Goal: Task Accomplishment & Management: Manage account settings

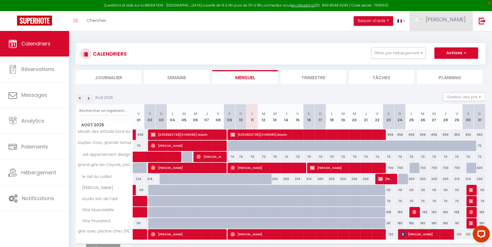
click at [457, 20] on span "[PERSON_NAME]" at bounding box center [446, 19] width 40 height 7
click at [449, 51] on link "Équipe" at bounding box center [450, 50] width 42 height 10
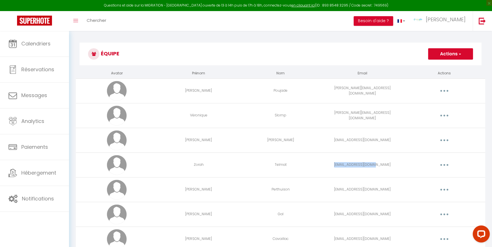
drag, startPoint x: 343, startPoint y: 165, endPoint x: 384, endPoint y: 162, distance: 41.0
click at [384, 162] on td "[EMAIL_ADDRESS][DOMAIN_NAME]" at bounding box center [363, 165] width 82 height 25
drag, startPoint x: 400, startPoint y: 174, endPoint x: 384, endPoint y: 154, distance: 25.9
click at [400, 174] on td "[EMAIL_ADDRESS][DOMAIN_NAME]" at bounding box center [363, 165] width 82 height 25
copy td "[EMAIL_ADDRESS][DOMAIN_NAME]"
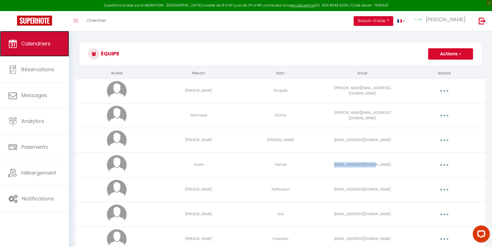
click at [45, 50] on link "Calendriers" at bounding box center [34, 44] width 69 height 26
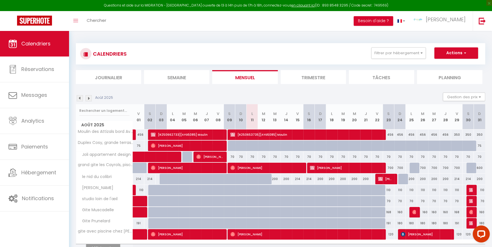
click at [81, 97] on img at bounding box center [80, 98] width 6 height 6
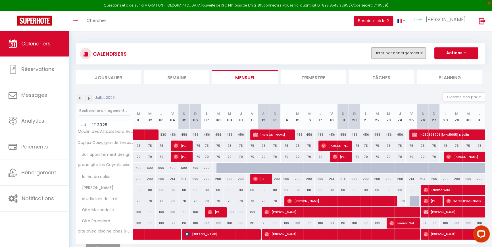
click at [415, 55] on button "Filtrer par hébergement" at bounding box center [398, 52] width 55 height 11
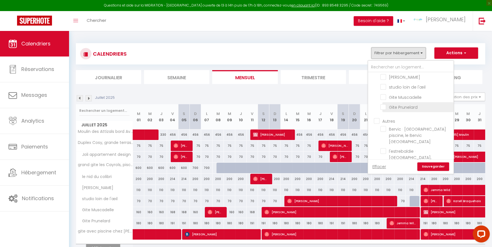
scroll to position [26, 0]
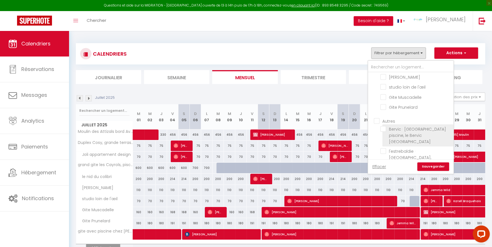
click at [420, 126] on input "Bervic · [GEOGRAPHIC_DATA] piscine, le Bervic [GEOGRAPHIC_DATA]" at bounding box center [415, 129] width 71 height 6
checkbox input "true"
checkbox input "false"
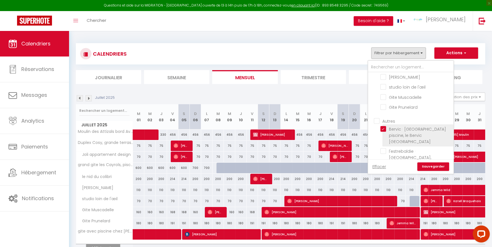
checkbox input "false"
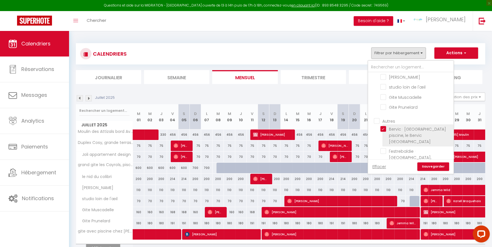
checkbox input "false"
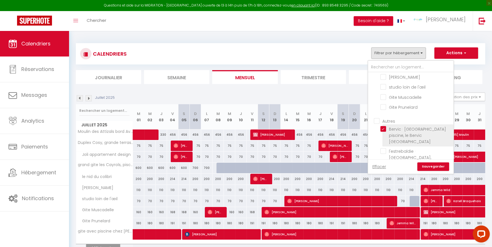
checkbox input "false"
click at [431, 166] on link "Sauvegarder" at bounding box center [433, 167] width 32 height 9
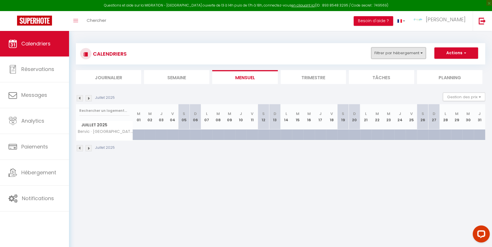
click at [421, 57] on button "Filtrer par hébergement" at bounding box center [398, 52] width 55 height 11
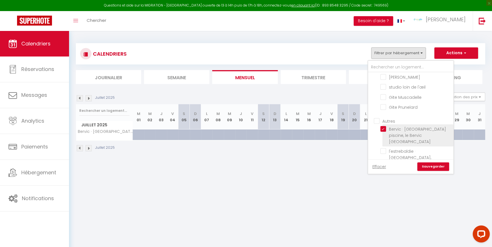
click at [386, 126] on input "Bervic · [GEOGRAPHIC_DATA] piscine, le Bervic [GEOGRAPHIC_DATA]" at bounding box center [415, 129] width 71 height 6
checkbox input "false"
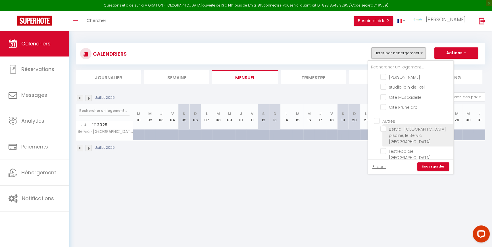
checkbox input "false"
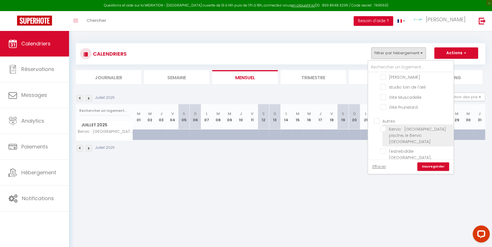
checkbox input "false"
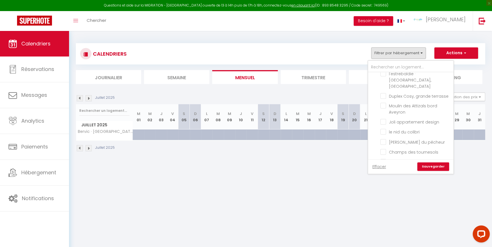
scroll to position [109, 0]
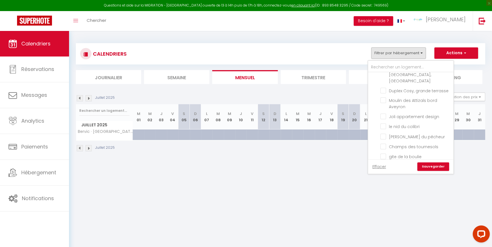
click at [417, 163] on input "gite avec piscine chez [PERSON_NAME]" at bounding box center [415, 166] width 71 height 6
checkbox input "true"
checkbox input "false"
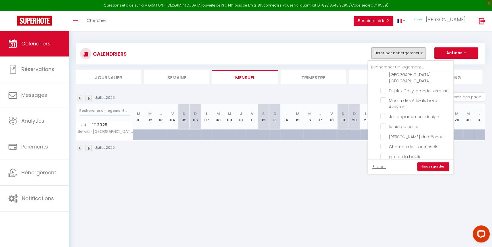
checkbox input "false"
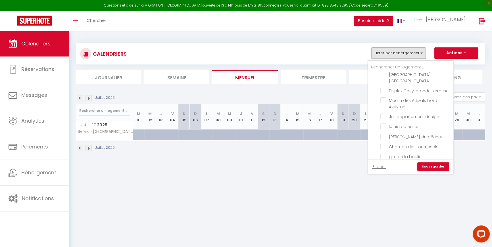
checkbox input "false"
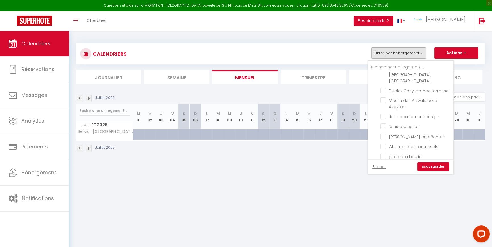
click at [435, 166] on link "Sauvegarder" at bounding box center [433, 167] width 32 height 9
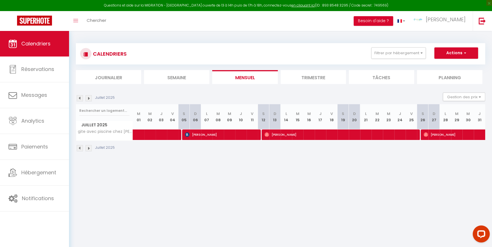
click at [81, 148] on img at bounding box center [80, 148] width 6 height 6
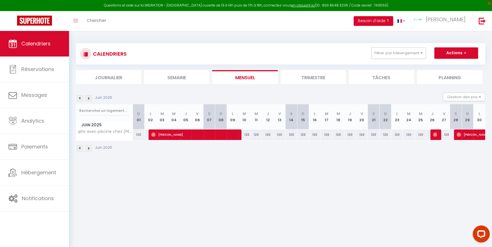
click at [89, 149] on img at bounding box center [89, 148] width 6 height 6
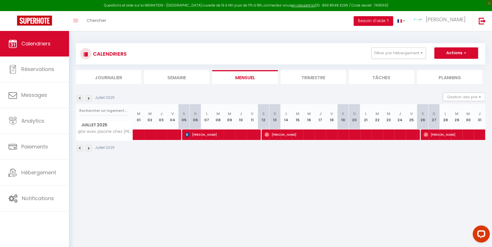
click at [89, 149] on img at bounding box center [89, 148] width 6 height 6
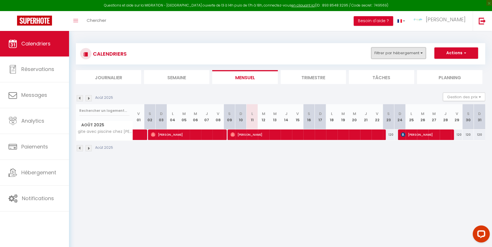
click at [402, 55] on button "Filtrer par hébergement" at bounding box center [398, 52] width 55 height 11
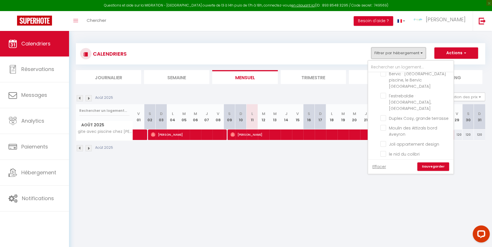
scroll to position [103, 0]
click at [406, 169] on input "gite avec piscine chez [PERSON_NAME]" at bounding box center [415, 172] width 71 height 6
checkbox input "false"
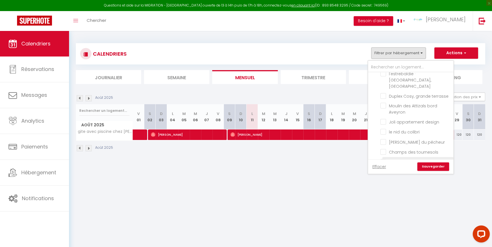
checkbox input "false"
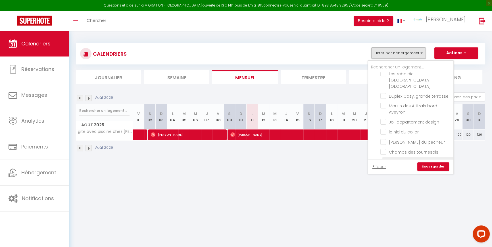
checkbox input "false"
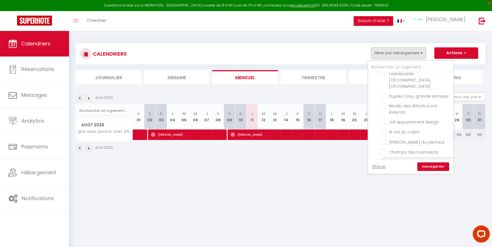
checkbox input "false"
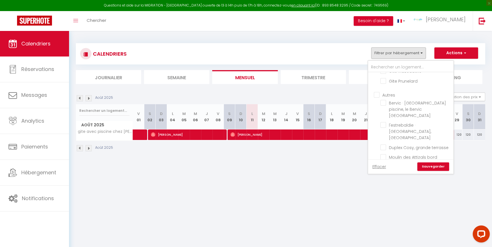
scroll to position [51, 0]
click at [413, 123] on span "l'estrebaldie · [GEOGRAPHIC_DATA], [GEOGRAPHIC_DATA]" at bounding box center [410, 132] width 42 height 18
click at [413, 122] on input "l'estrebaldie · [GEOGRAPHIC_DATA], [GEOGRAPHIC_DATA]" at bounding box center [415, 125] width 71 height 6
checkbox input "true"
checkbox input "false"
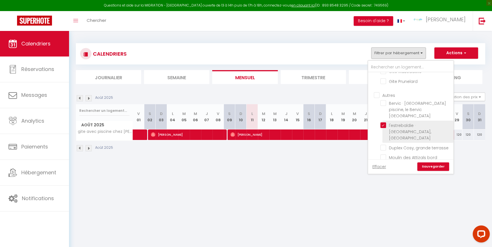
checkbox input "false"
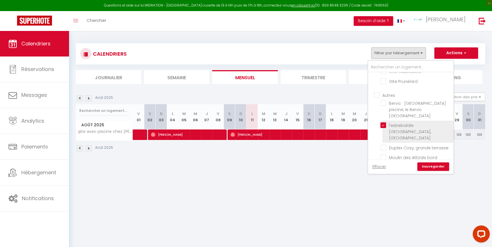
checkbox input "false"
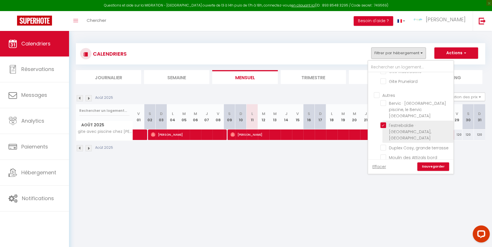
checkbox input "false"
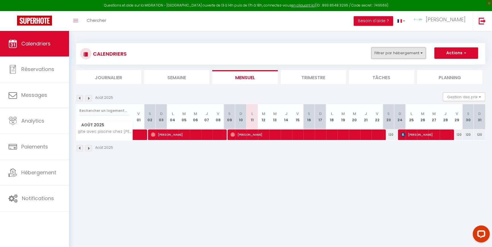
click at [403, 51] on button "Filtrer par hébergement" at bounding box center [398, 52] width 55 height 11
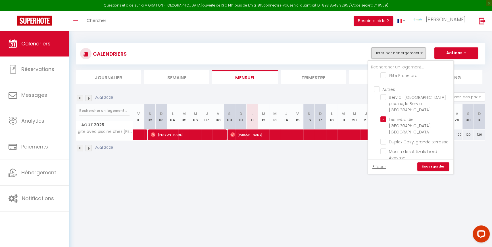
click at [436, 166] on link "Sauvegarder" at bounding box center [433, 167] width 32 height 9
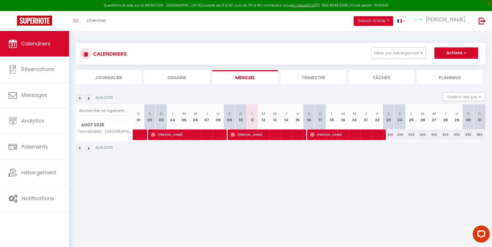
click at [81, 98] on img at bounding box center [80, 98] width 6 height 6
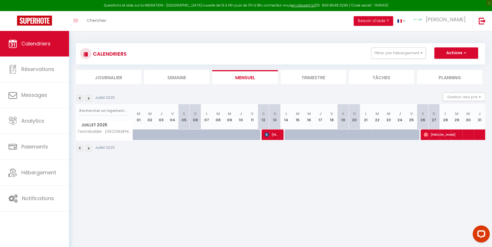
click at [88, 98] on img at bounding box center [89, 98] width 6 height 6
